Goal: Task Accomplishment & Management: Use online tool/utility

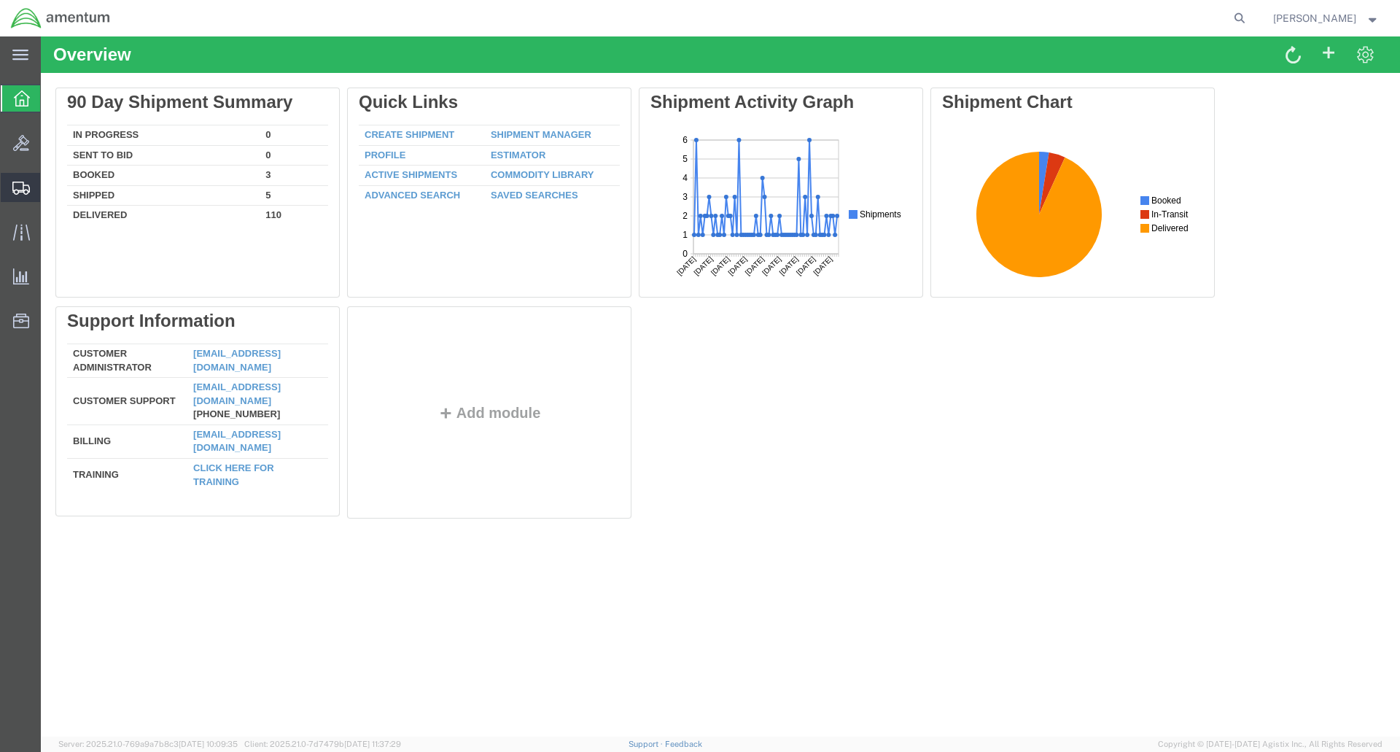
drag, startPoint x: 120, startPoint y: 211, endPoint x: 129, endPoint y: 211, distance: 8.8
click at [0, 0] on span "Shipment Manager" at bounding box center [0, 0] width 0 height 0
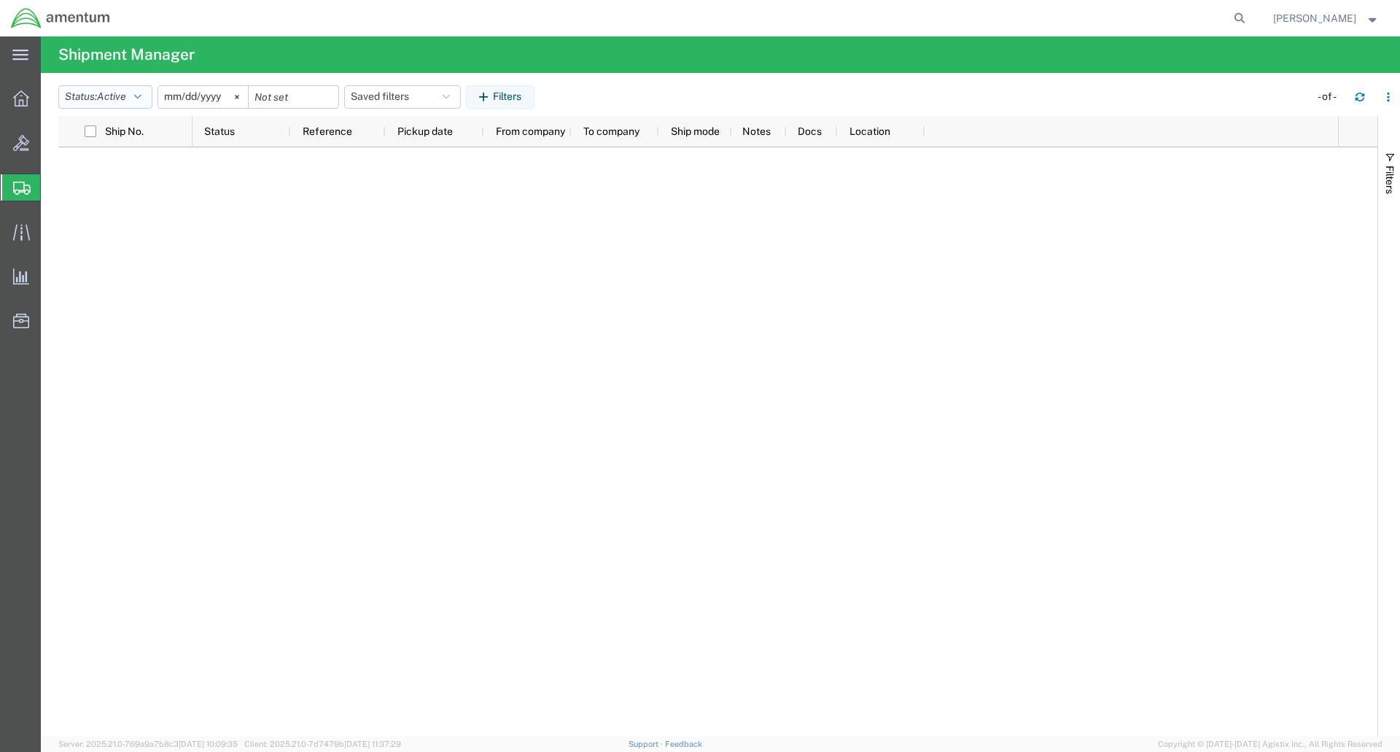
click at [142, 101] on icon "button" at bounding box center [137, 97] width 7 height 10
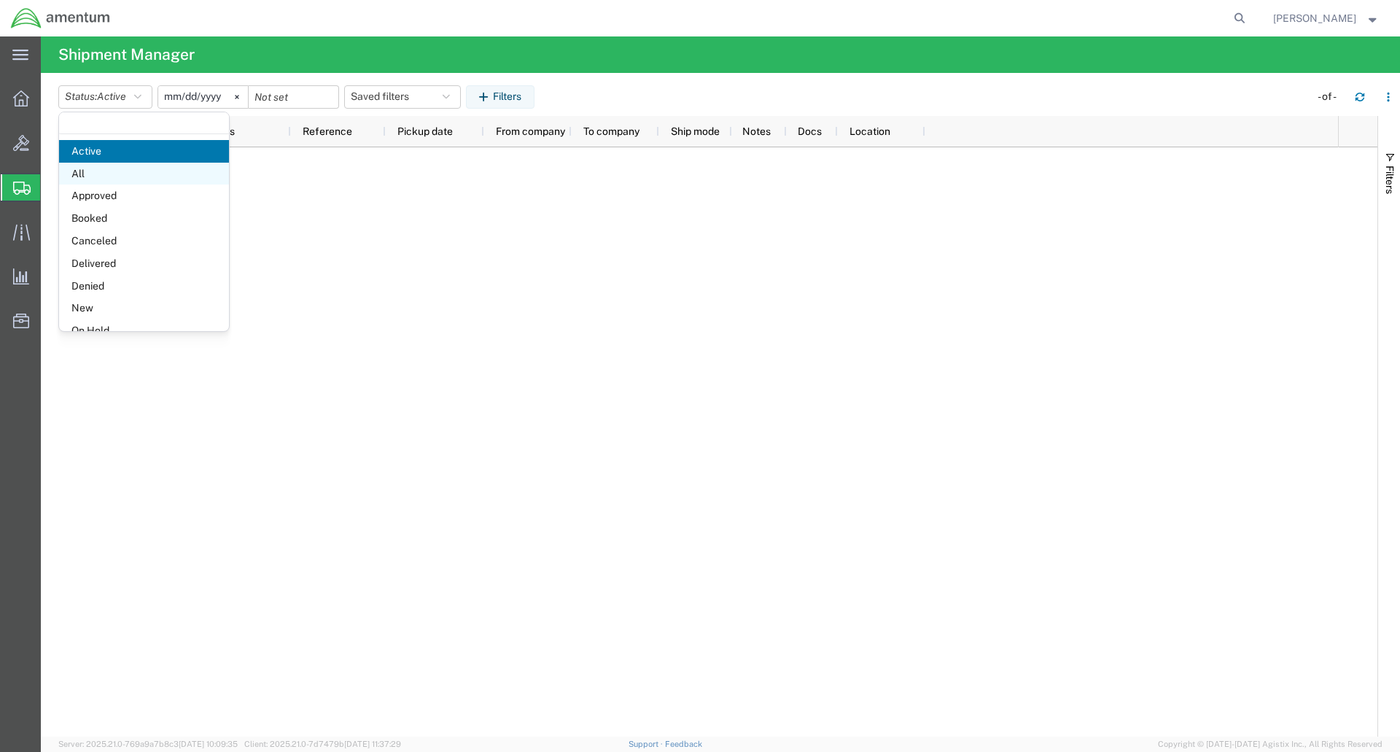
click at [87, 167] on span "All" at bounding box center [144, 174] width 170 height 23
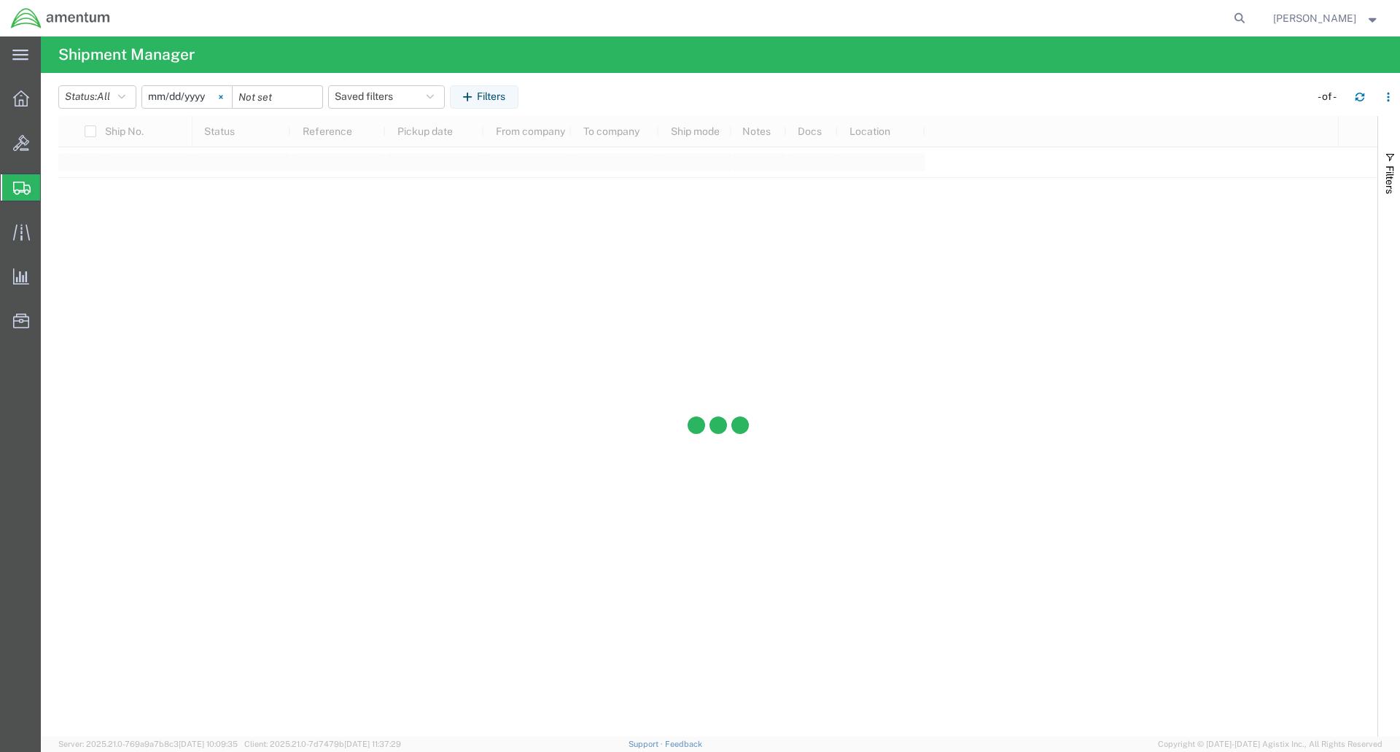
click at [223, 95] on icon at bounding box center [221, 97] width 4 height 4
click at [147, 95] on input "date" at bounding box center [187, 97] width 90 height 22
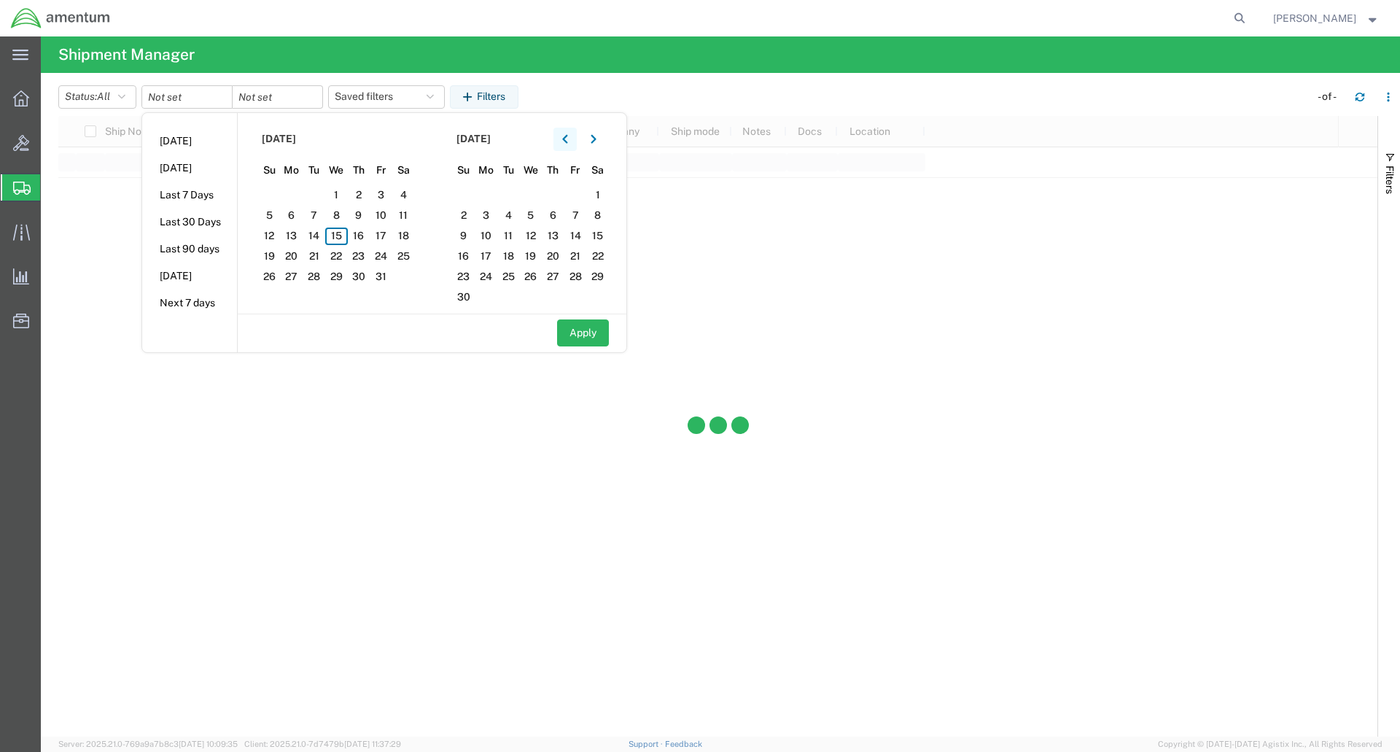
click at [567, 142] on icon "button" at bounding box center [565, 139] width 6 height 10
click at [290, 230] on span "14" at bounding box center [292, 237] width 23 height 18
click at [367, 234] on span "17" at bounding box center [359, 237] width 23 height 18
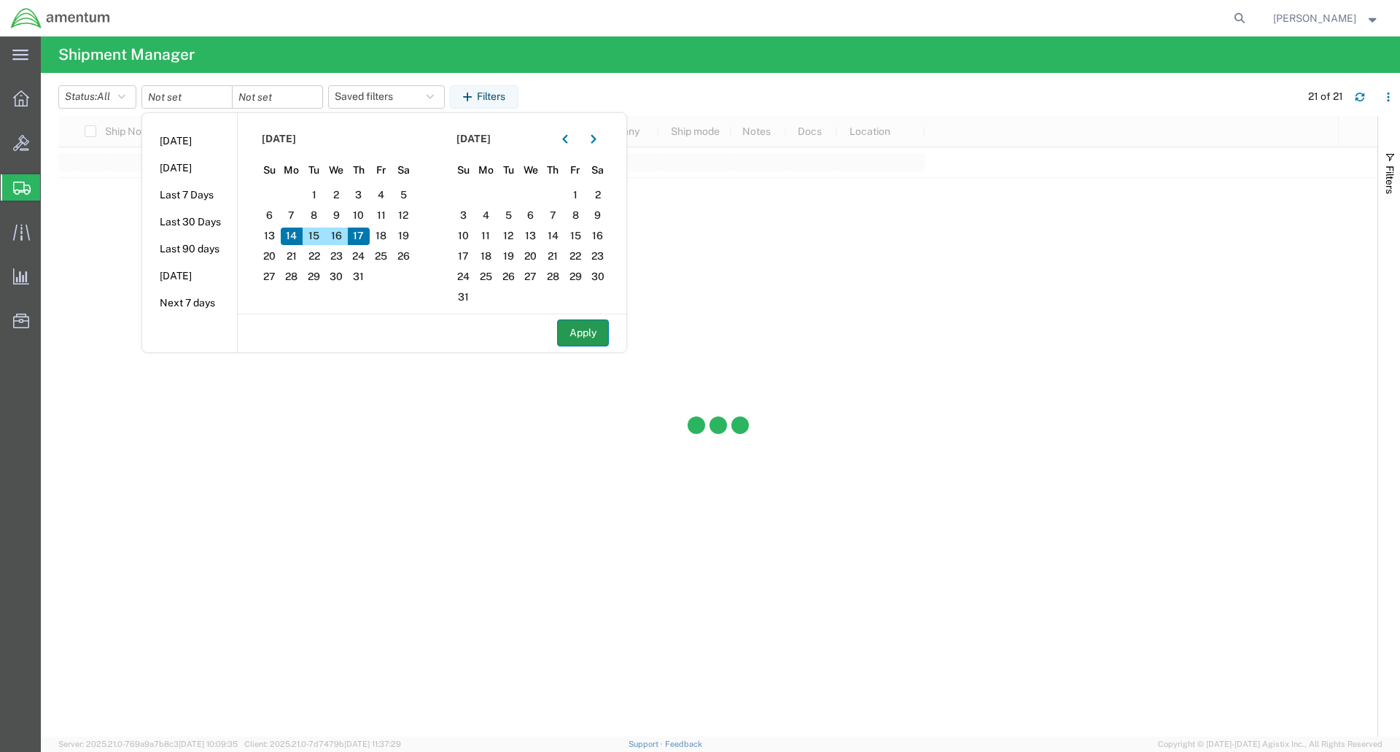
click at [588, 325] on button "Apply" at bounding box center [583, 332] width 52 height 27
type input "[DATE]"
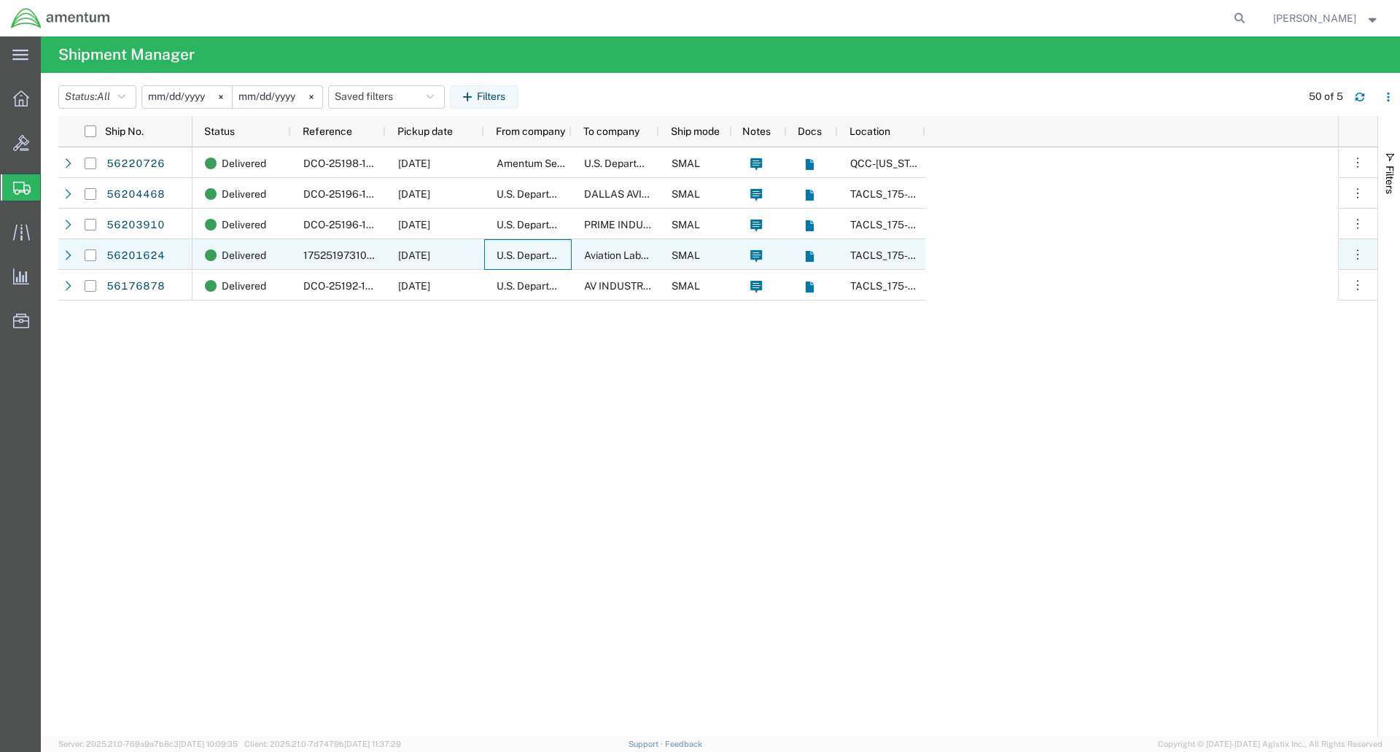
click at [484, 253] on div "U.S. Department of Defense" at bounding box center [528, 254] width 88 height 31
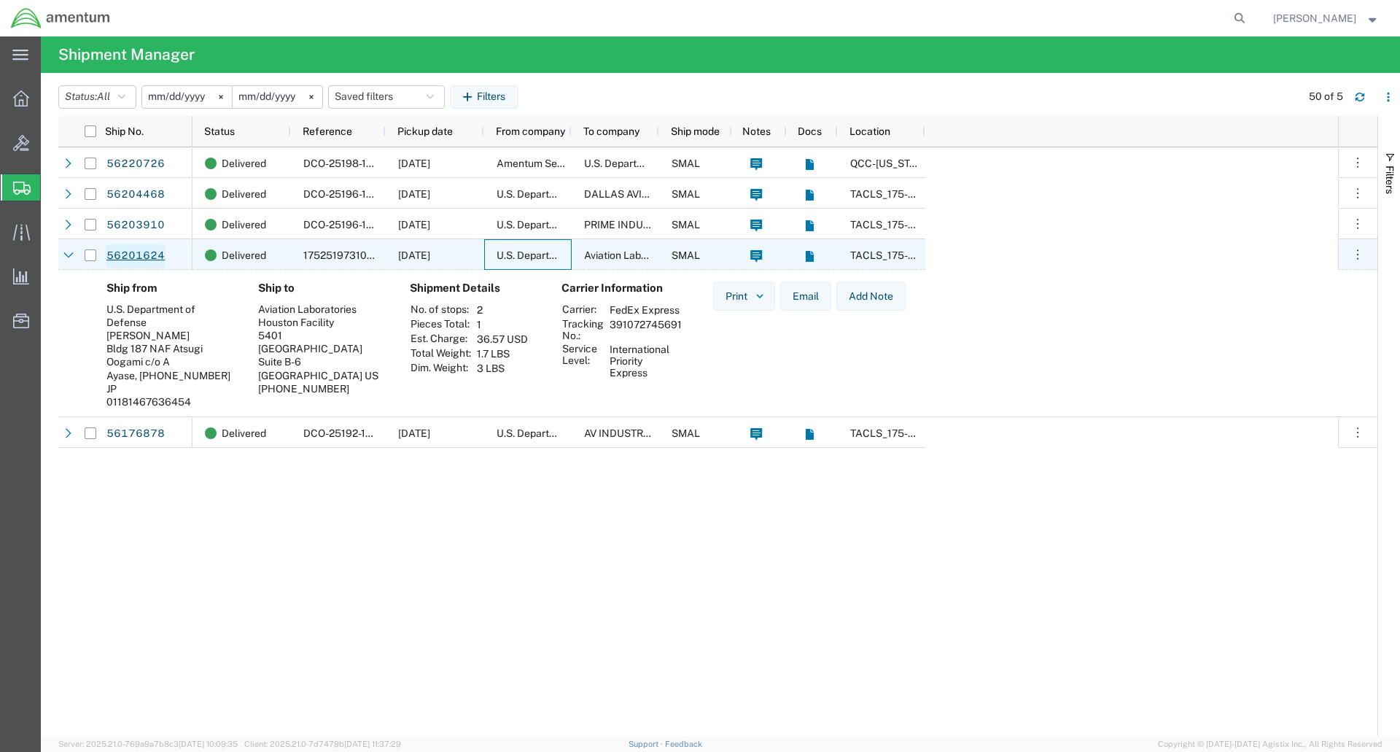
click at [155, 256] on link "56201624" at bounding box center [136, 255] width 60 height 23
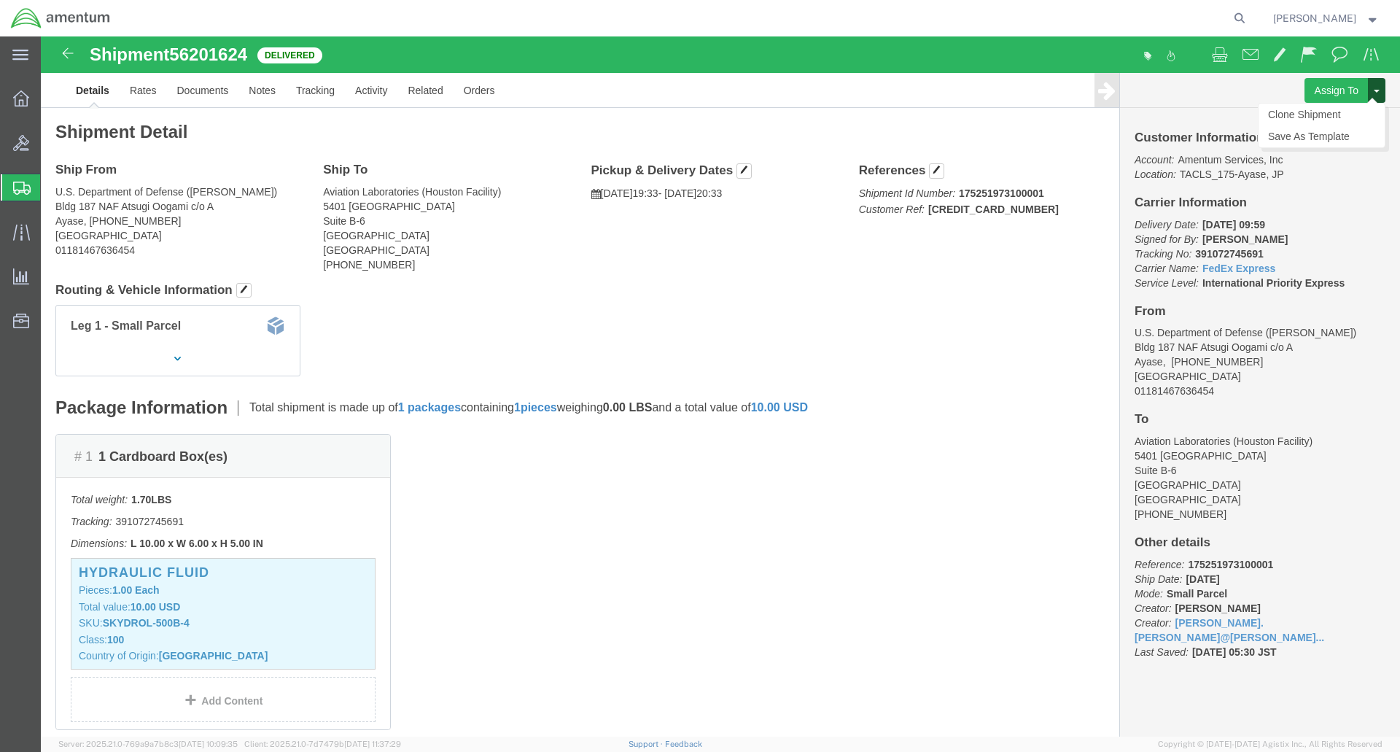
click button
click link "Clone Shipment"
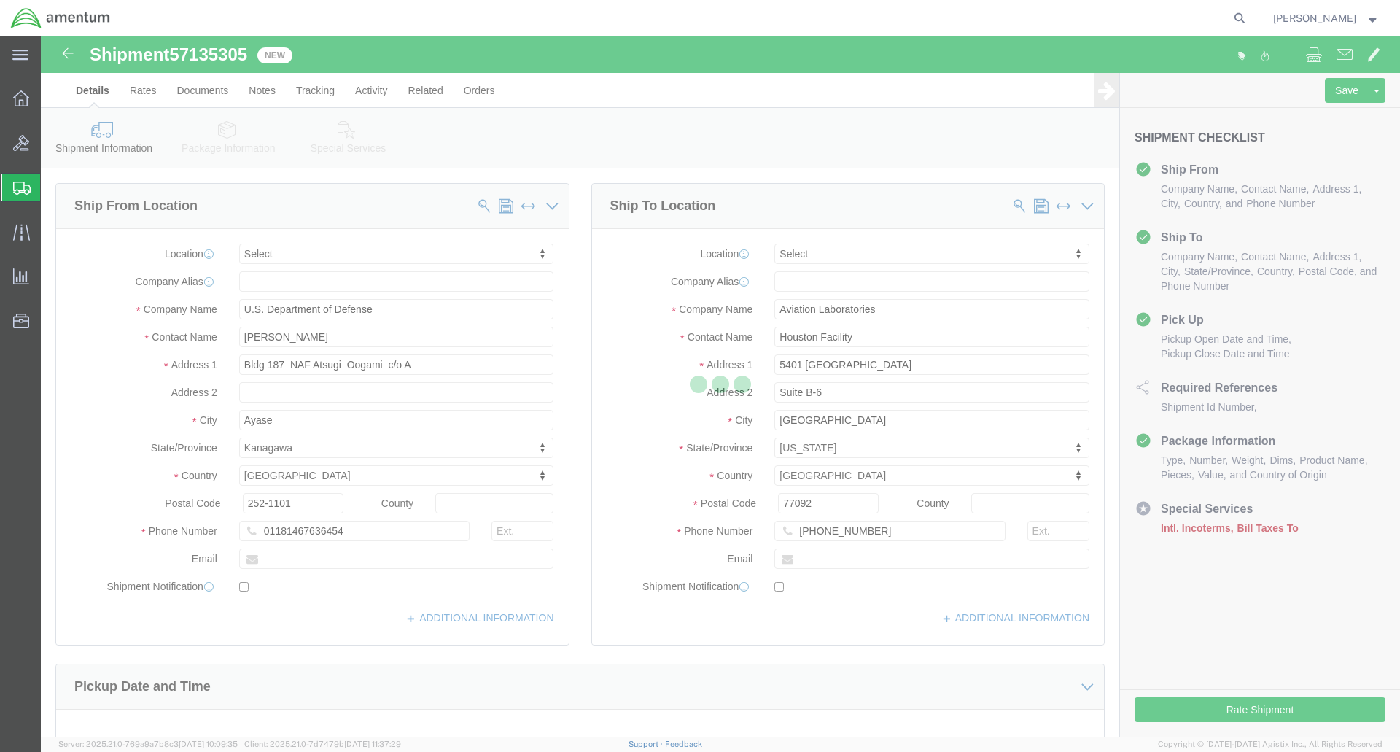
select select
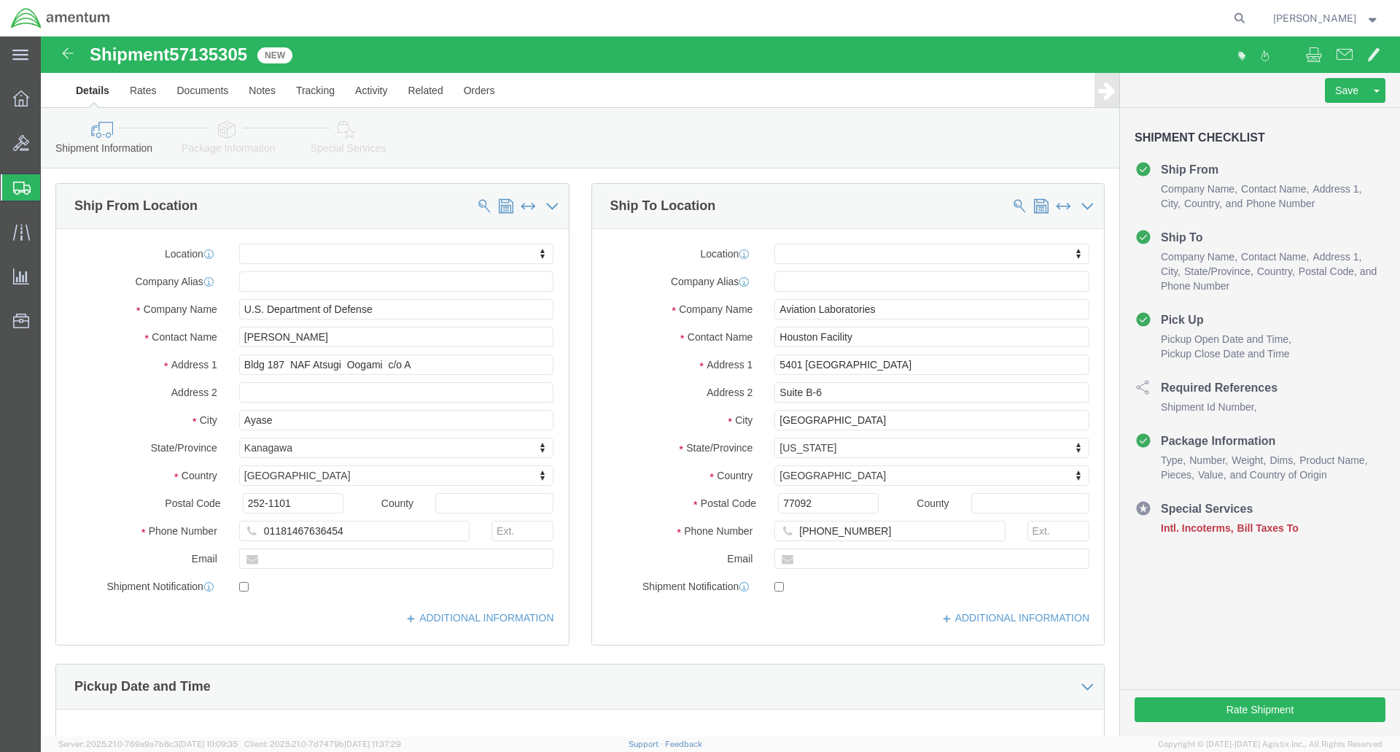
click icon
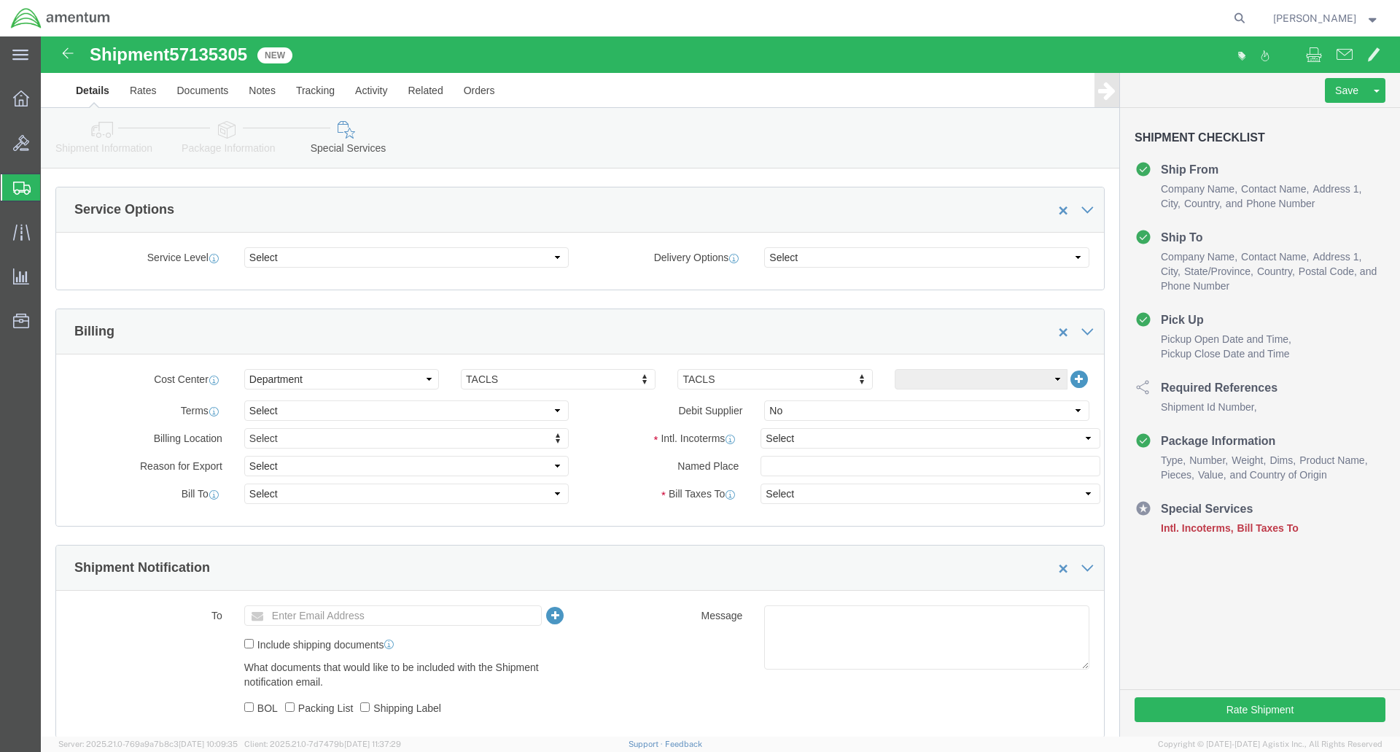
scroll to position [511, 0]
click select "Select Carriage Insurance Paid Carriage Paid To Cost and Freight Cost Insurance…"
select select "DDP"
click select "Select Carriage Insurance Paid Carriage Paid To Cost and Freight Cost Insurance…"
select select "SHIP"
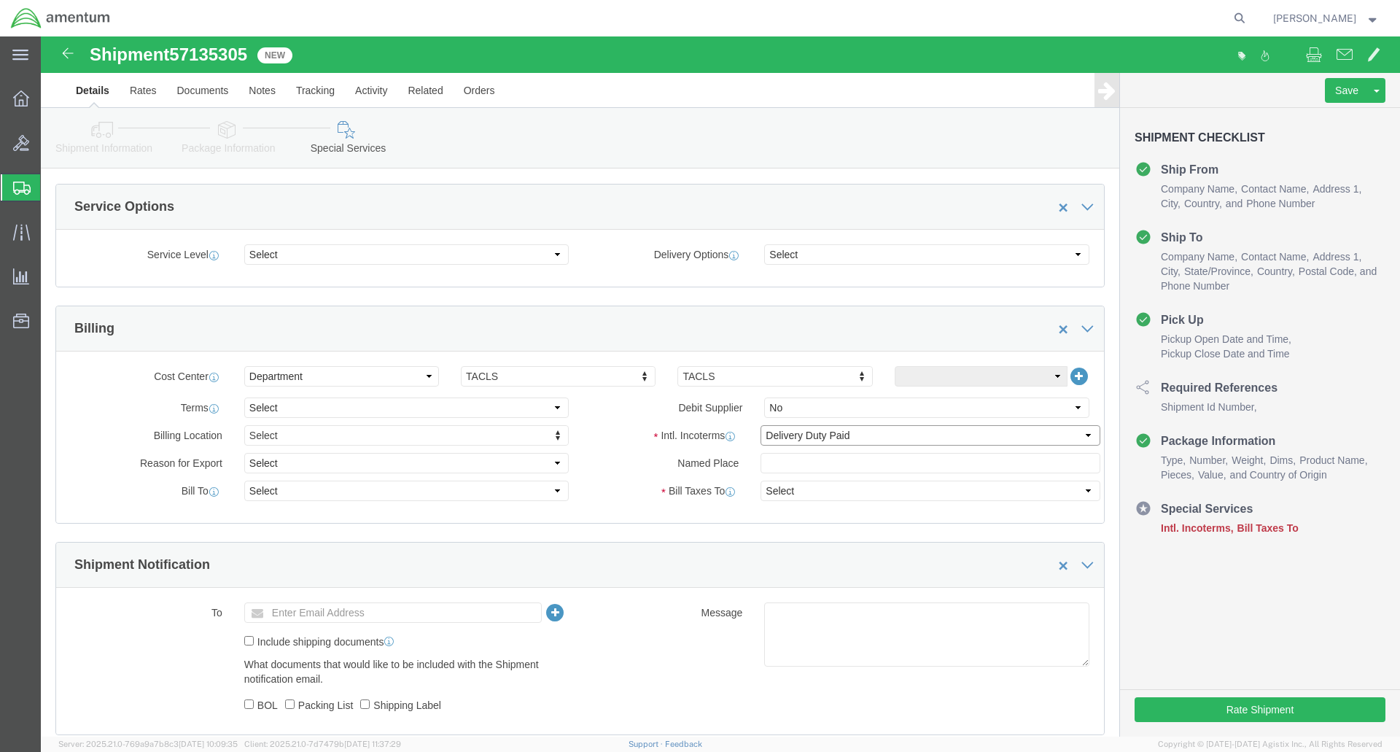
select select "SHIP"
click div "Manage special services Handling Options Hold at Location Return Info Service O…"
click button "Rate Shipment"
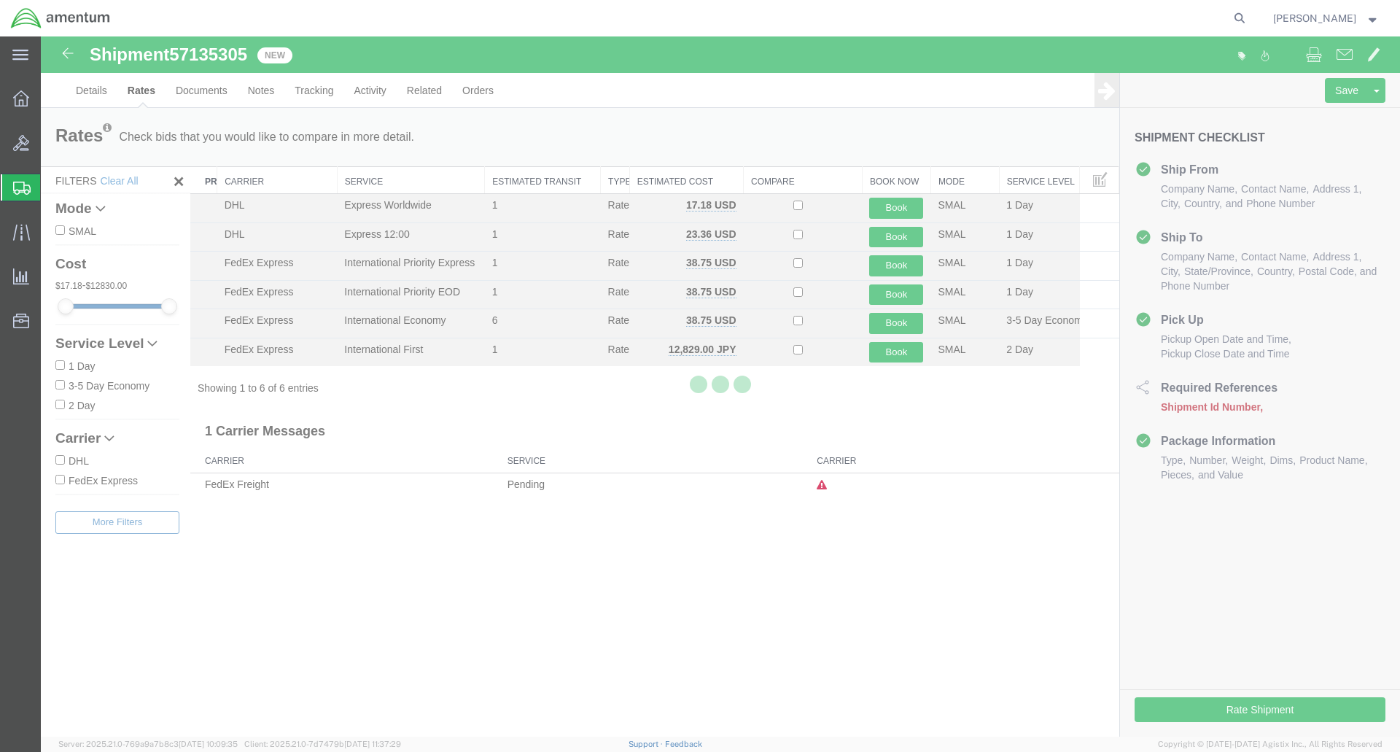
scroll to position [0, 0]
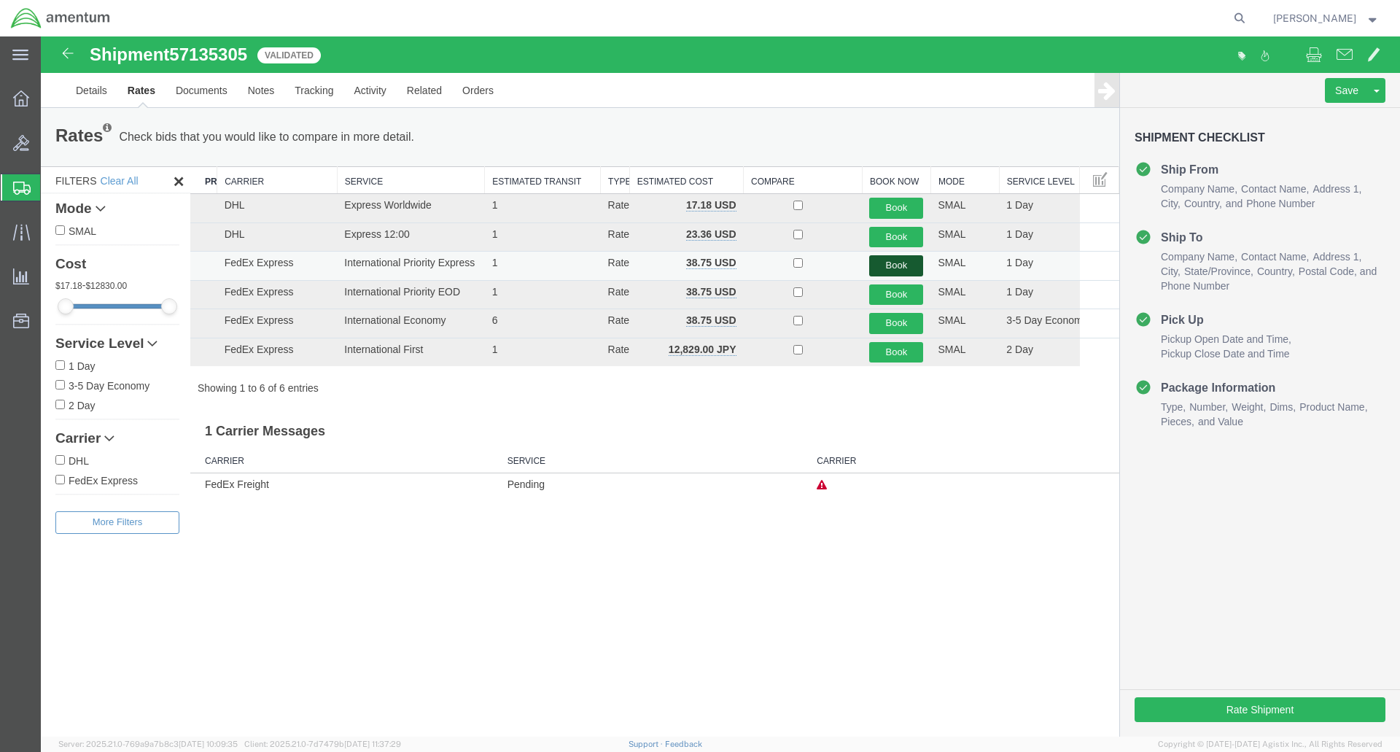
click at [890, 266] on button "Book" at bounding box center [896, 265] width 54 height 21
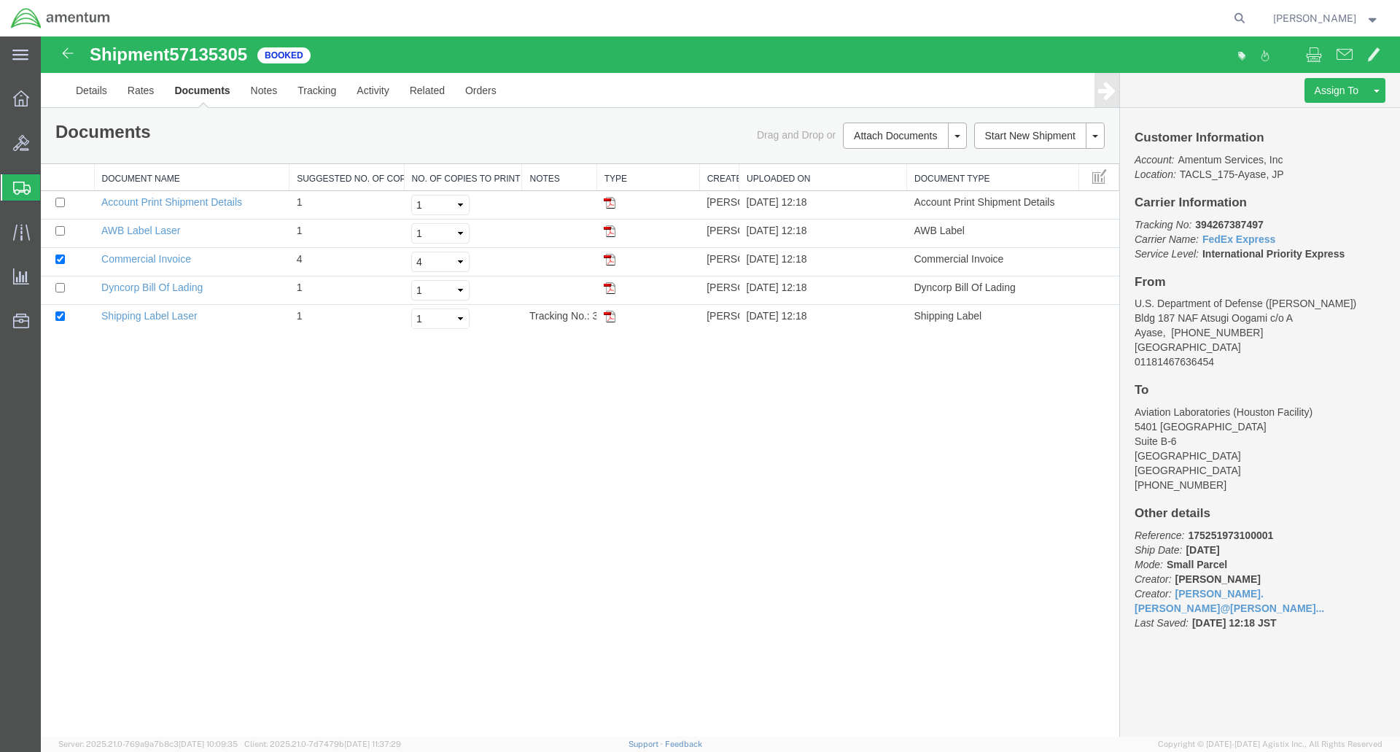
drag, startPoint x: 609, startPoint y: 233, endPoint x: 880, endPoint y: 109, distance: 297.7
click at [609, 233] on img at bounding box center [610, 231] width 12 height 12
click at [612, 317] on img at bounding box center [610, 317] width 12 height 12
drag, startPoint x: 611, startPoint y: 261, endPoint x: 640, endPoint y: 254, distance: 29.4
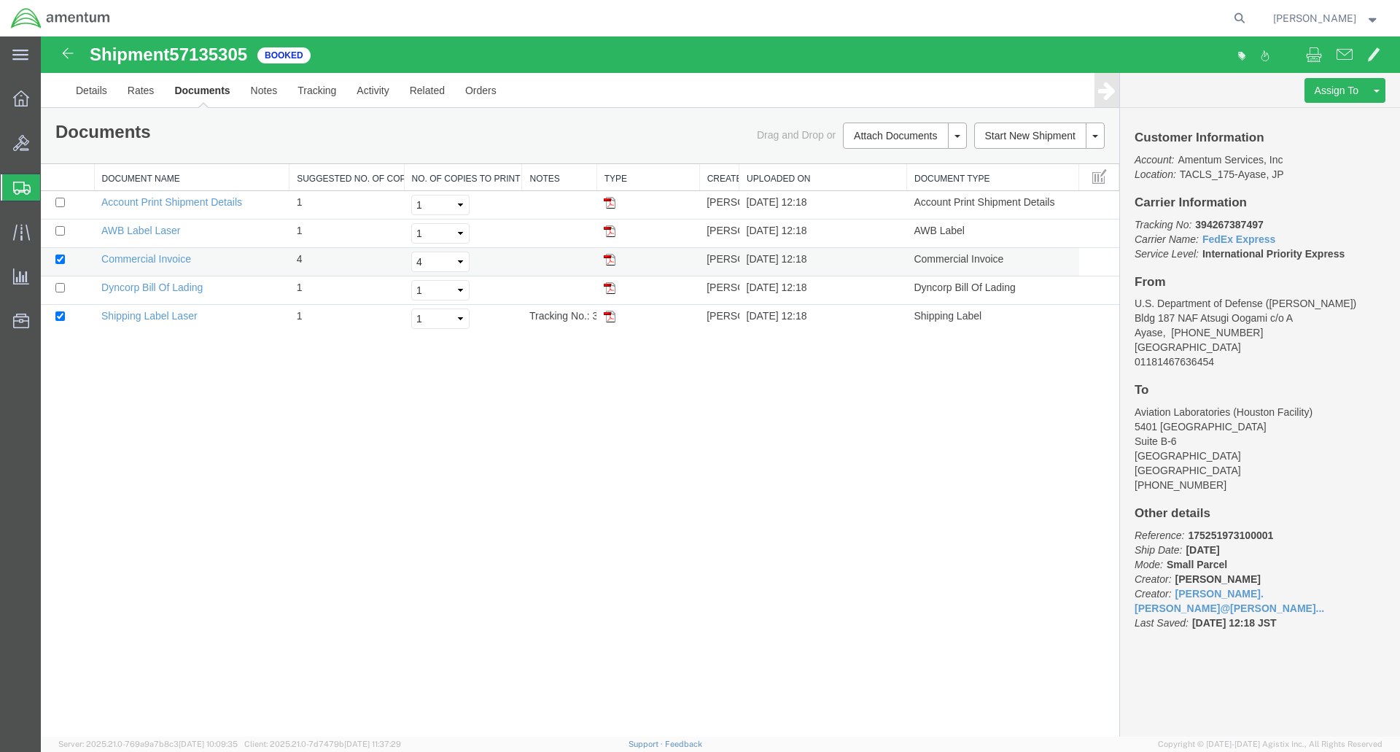
click at [611, 261] on img at bounding box center [610, 260] width 12 height 12
click at [603, 316] on td at bounding box center [648, 319] width 103 height 28
click at [610, 286] on img at bounding box center [610, 288] width 12 height 12
